Goal: Task Accomplishment & Management: Manage account settings

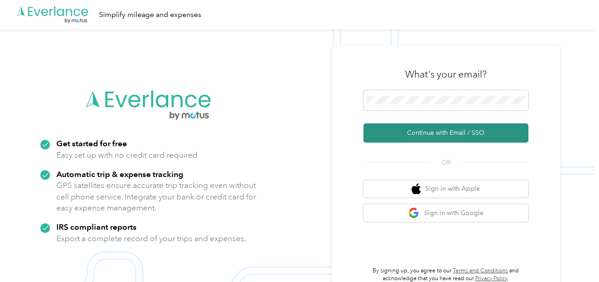
drag, startPoint x: 442, startPoint y: 130, endPoint x: 529, endPoint y: 139, distance: 88.0
click at [442, 130] on button "Continue with Email / SSO" at bounding box center [446, 132] width 165 height 19
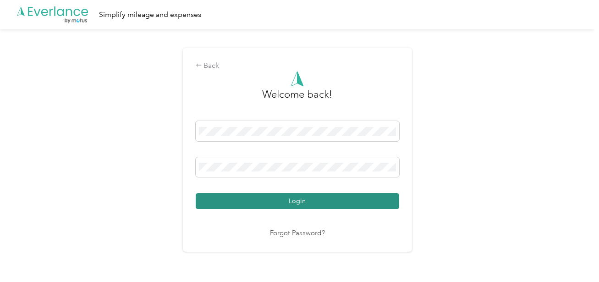
click at [302, 202] on button "Login" at bounding box center [298, 201] width 204 height 16
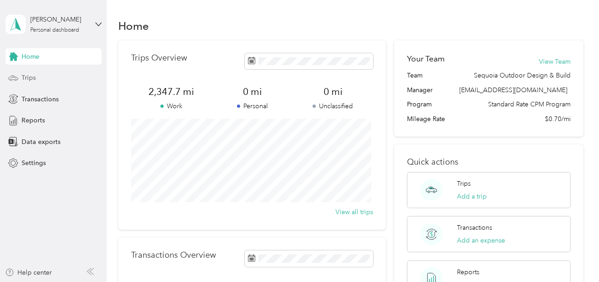
click at [32, 75] on span "Trips" at bounding box center [29, 78] width 14 height 10
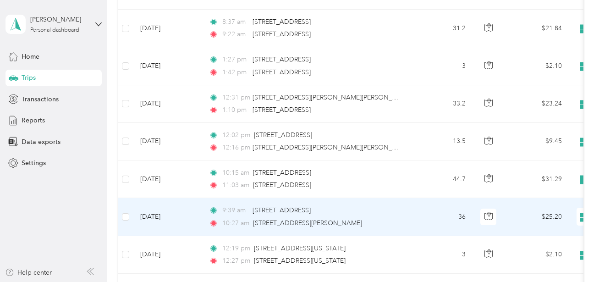
scroll to position [873, 0]
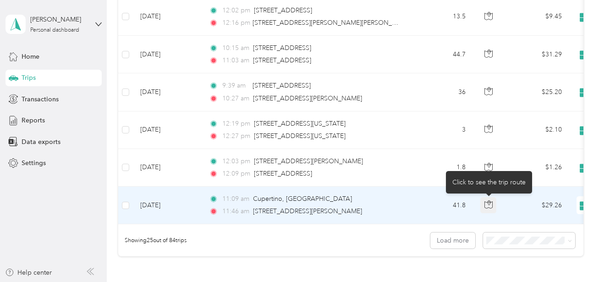
click at [489, 203] on icon "button" at bounding box center [488, 201] width 1 height 1
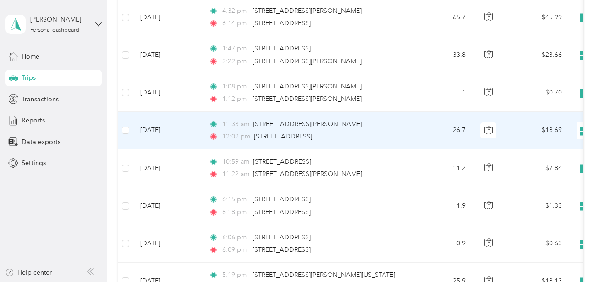
scroll to position [31, 0]
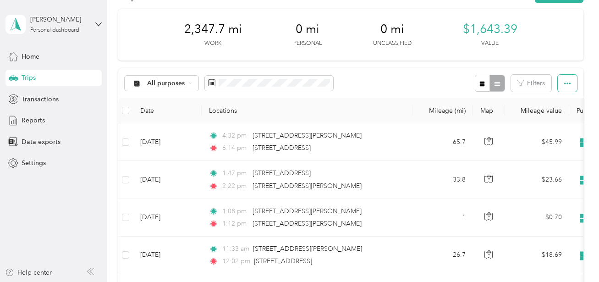
click at [564, 86] on icon "button" at bounding box center [567, 83] width 6 height 6
click at [565, 83] on icon "button" at bounding box center [567, 84] width 6 height 2
click at [387, 71] on div "All purposes Filters" at bounding box center [350, 83] width 465 height 30
click at [248, 89] on span at bounding box center [269, 84] width 128 height 16
click at [374, 81] on div "All purposes Filters" at bounding box center [350, 83] width 465 height 30
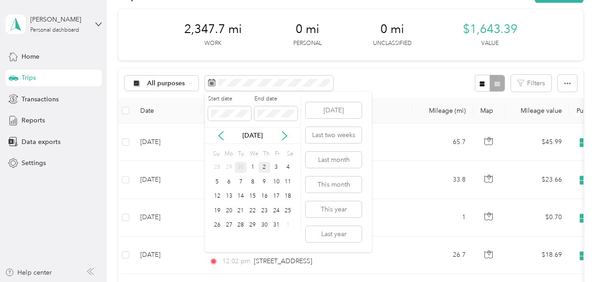
click at [242, 169] on div "30" at bounding box center [241, 167] width 12 height 11
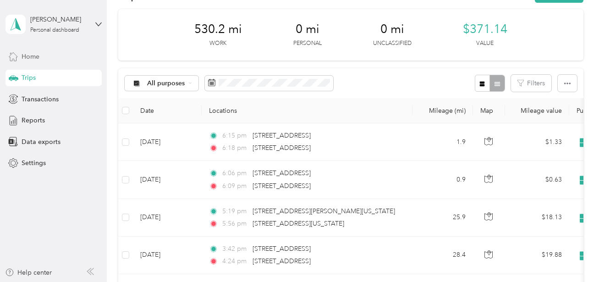
click at [31, 54] on span "Home" at bounding box center [31, 57] width 18 height 10
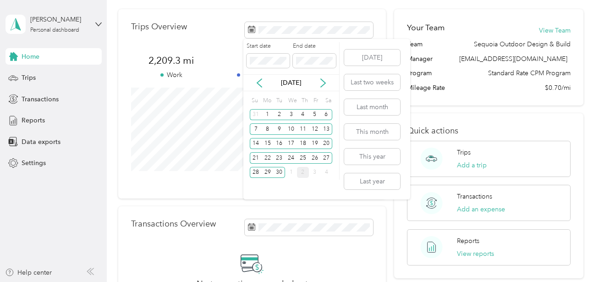
click at [341, 72] on div "Start date End date [DATE] Su Mo Tu We Th Fr Sa 31 1 2 3 4 5 6 7 8 9 10 11 12 1…" at bounding box center [326, 119] width 167 height 160
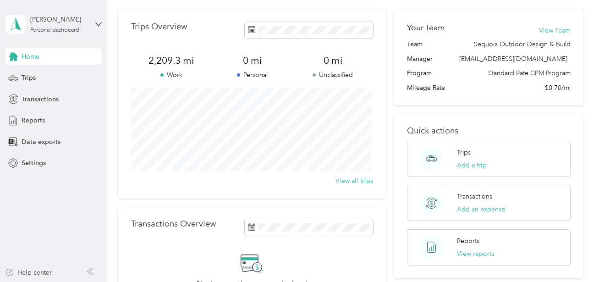
click at [379, 25] on div "Trips Overview 2,209.3 mi Work 0 mi Personal 0 mi Unclassified View all trips" at bounding box center [252, 103] width 268 height 189
click at [282, 36] on span at bounding box center [309, 30] width 128 height 16
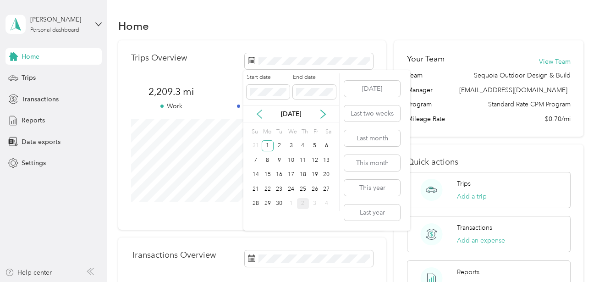
click at [258, 114] on icon at bounding box center [259, 114] width 5 height 8
click at [324, 114] on icon at bounding box center [323, 114] width 9 height 9
click at [277, 204] on div "30" at bounding box center [280, 203] width 12 height 11
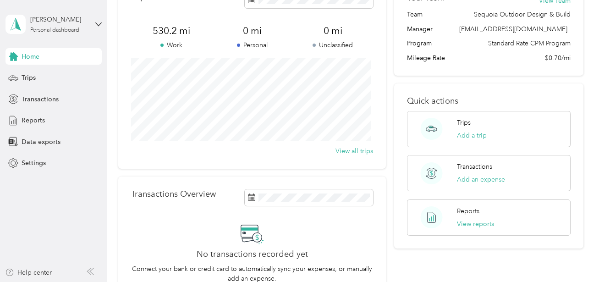
scroll to position [62, 0]
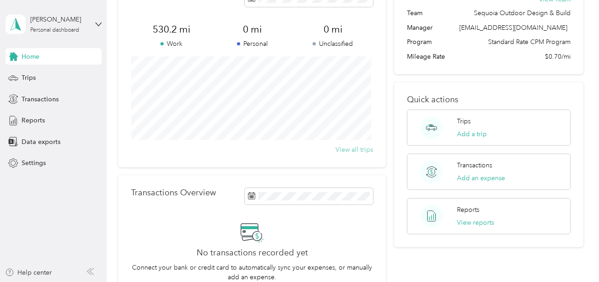
click at [347, 145] on button "View all trips" at bounding box center [355, 150] width 38 height 10
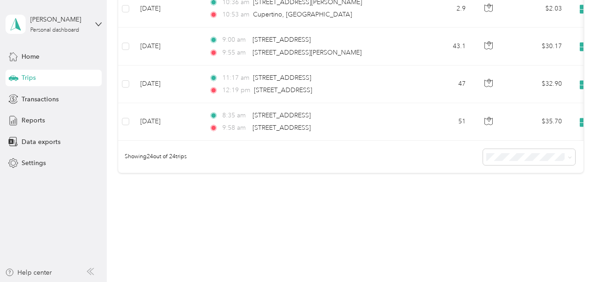
scroll to position [935, 0]
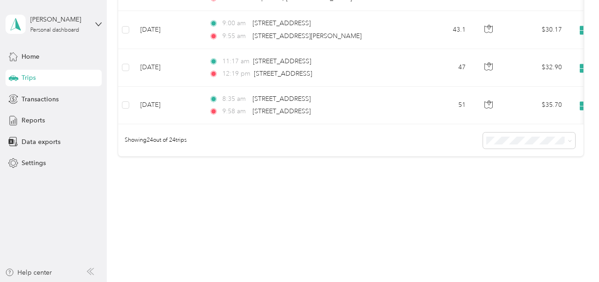
click at [502, 177] on div "50 per load" at bounding box center [525, 179] width 79 height 10
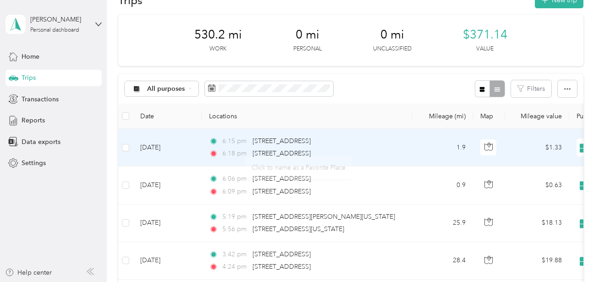
scroll to position [23, 0]
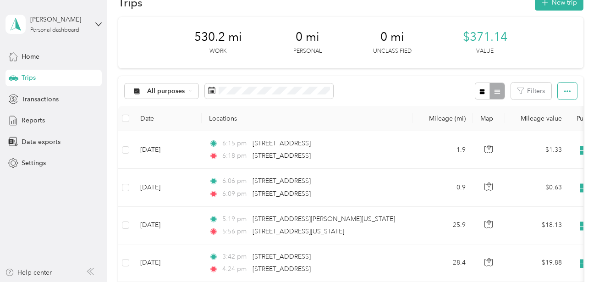
click at [569, 91] on button "button" at bounding box center [567, 91] width 19 height 17
click at [559, 106] on span "Select all" at bounding box center [553, 109] width 25 height 8
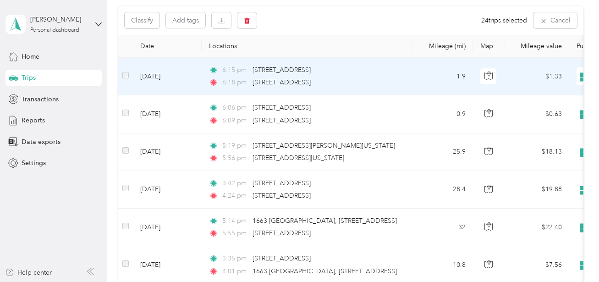
scroll to position [0, 0]
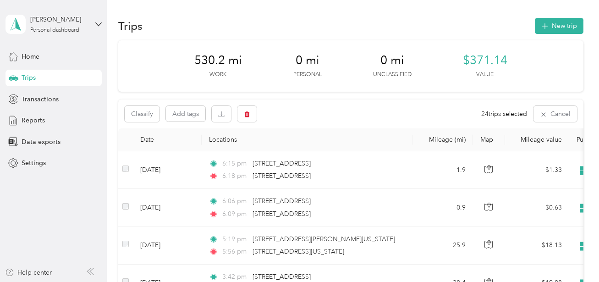
click at [318, 111] on div "Classify Add tags 24 trips selected Cancel" at bounding box center [350, 113] width 465 height 29
click at [25, 119] on span "Reports" at bounding box center [33, 121] width 23 height 10
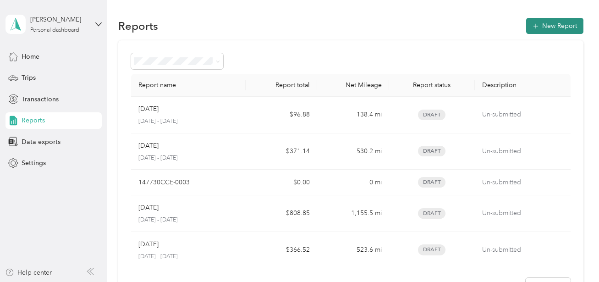
click at [550, 22] on button "New Report" at bounding box center [554, 26] width 57 height 16
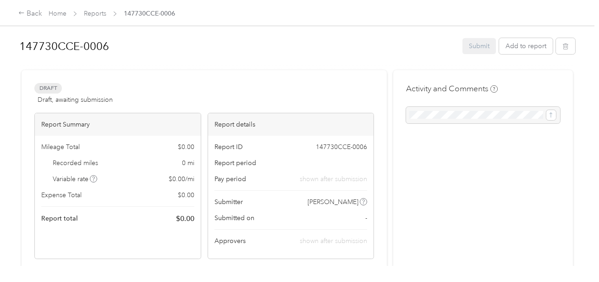
click at [151, 81] on div "Draft Draft, awaiting submission View activity & comments Report Summary Mileag…" at bounding box center [204, 278] width 365 height 416
click at [150, 15] on span "147730CCE-0006" at bounding box center [149, 14] width 51 height 10
click at [79, 42] on h1 "147730CCE-0006" at bounding box center [237, 46] width 437 height 22
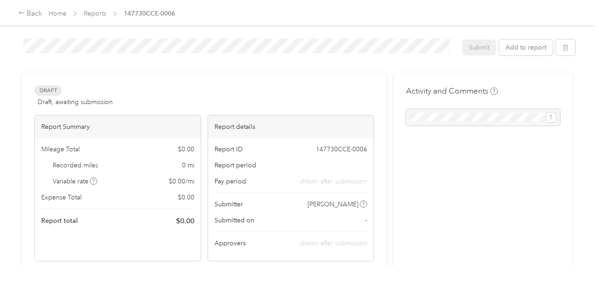
click at [265, 61] on div "[DATE] [PERSON_NAME] Submit Add to report" at bounding box center [297, 48] width 556 height 29
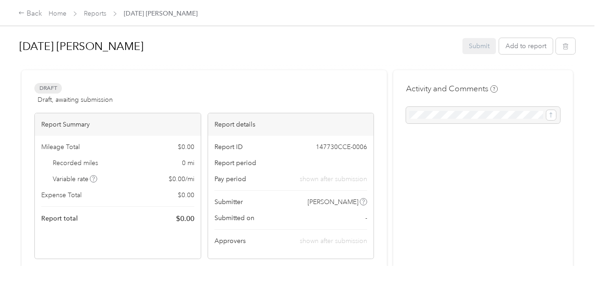
click at [71, 148] on span "Mileage Total" at bounding box center [60, 147] width 39 height 10
click at [439, 171] on div "Activity and Comments" at bounding box center [483, 278] width 180 height 416
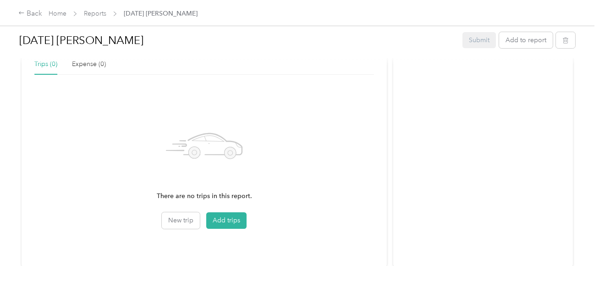
scroll to position [259, 0]
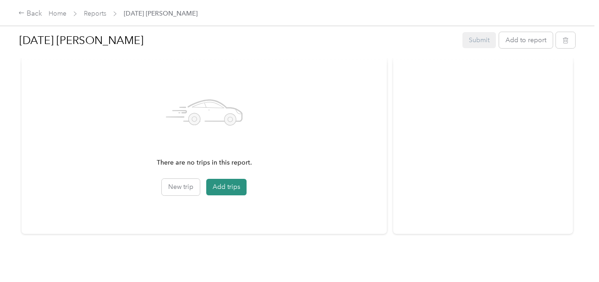
click at [223, 181] on button "Add trips" at bounding box center [226, 187] width 40 height 17
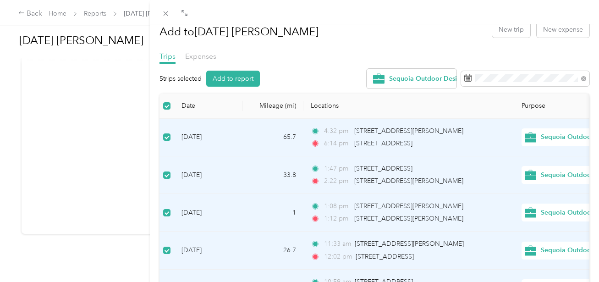
scroll to position [31, 0]
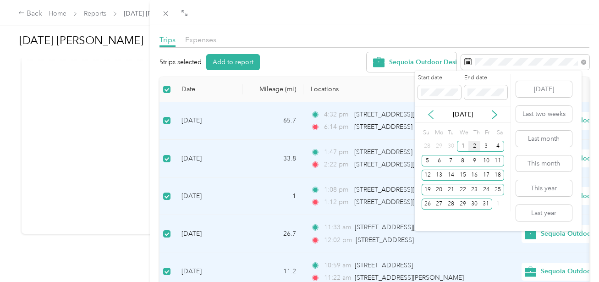
click at [430, 115] on icon at bounding box center [430, 114] width 9 height 9
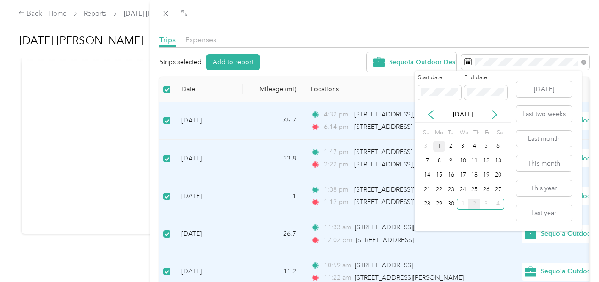
click at [439, 147] on div "1" at bounding box center [439, 146] width 12 height 11
click at [451, 207] on div "30" at bounding box center [451, 204] width 12 height 11
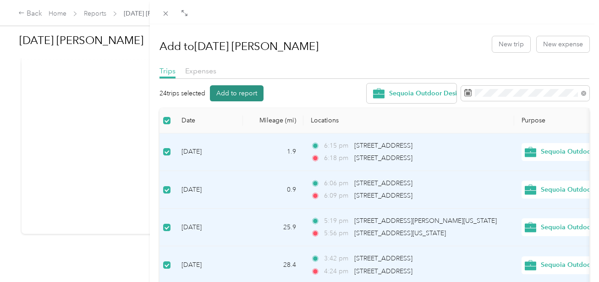
click at [254, 95] on button "Add to report" at bounding box center [237, 93] width 54 height 16
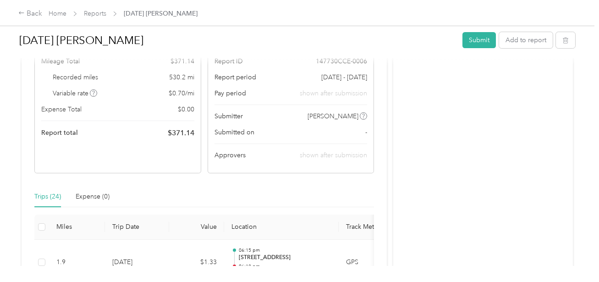
scroll to position [78, 0]
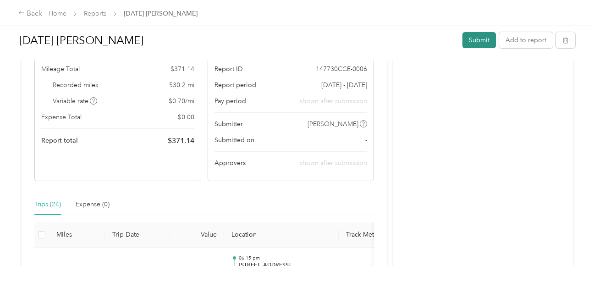
click at [473, 40] on button "Submit" at bounding box center [479, 40] width 33 height 16
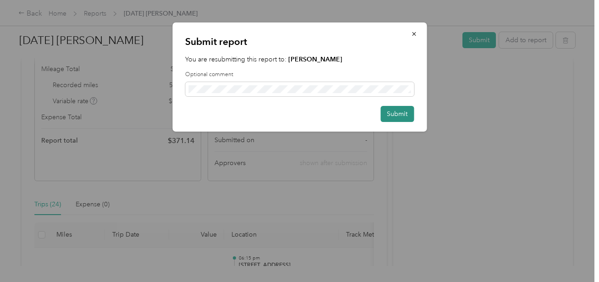
click at [400, 111] on button "Submit" at bounding box center [397, 114] width 33 height 16
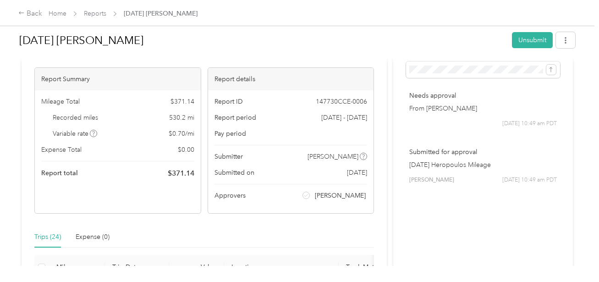
scroll to position [16, 0]
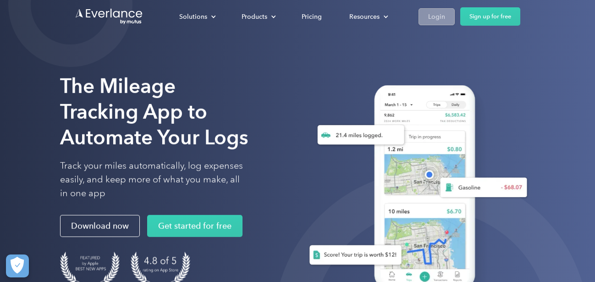
click at [431, 11] on div "Login" at bounding box center [436, 16] width 17 height 11
